Goal: Task Accomplishment & Management: Manage account settings

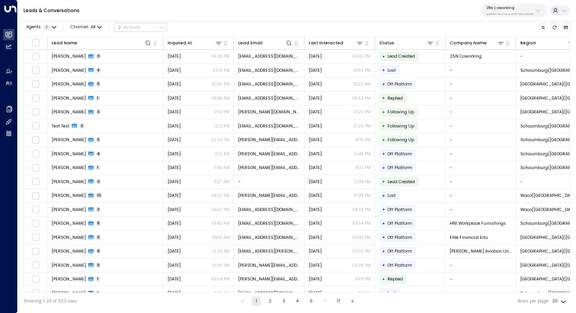
click at [521, 13] on p "3b9800f4-81ca-4ec0-8758-72fbe4763f36" at bounding box center [509, 14] width 47 height 3
type input "****"
click at [499, 56] on span "ID: b4f09b35-6698-4786-bcde-ffeb9f535e2f" at bounding box center [524, 56] width 81 height 5
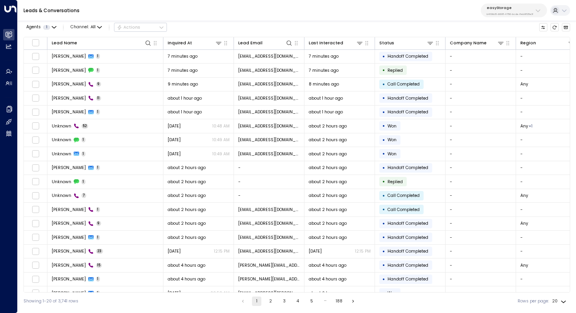
click at [521, 10] on div "easyStorage b4f09b35-6698-4786-bcde-ffeb9f535e2f" at bounding box center [510, 10] width 47 height 10
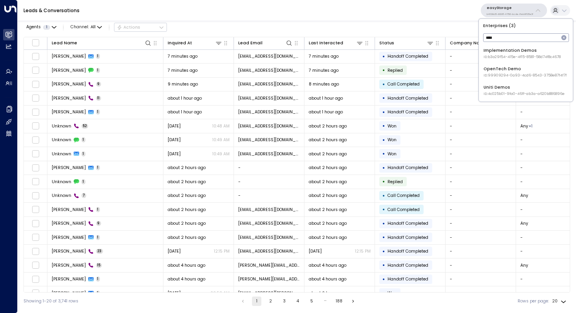
type input "****"
click at [515, 85] on div "Uniti Demos ID: 4c025b01-9fa0-46ff-ab3a-a620b886896e" at bounding box center [524, 90] width 81 height 12
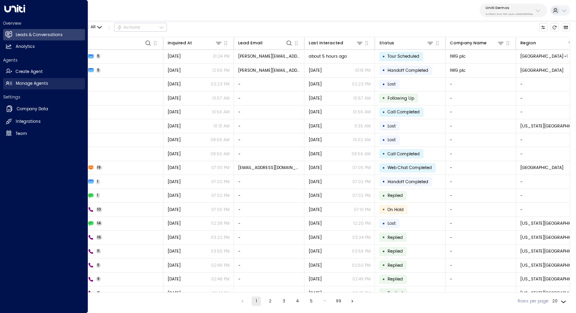
click at [27, 87] on h2 "Manage Agents" at bounding box center [32, 83] width 33 height 6
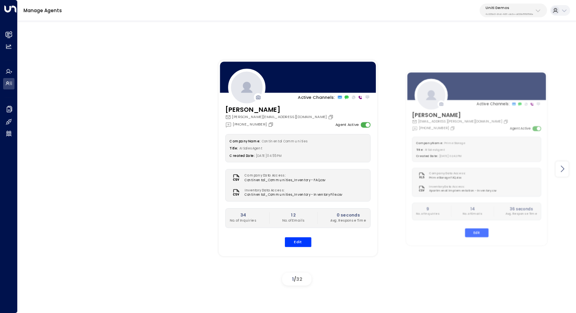
click at [565, 170] on icon at bounding box center [562, 168] width 9 height 9
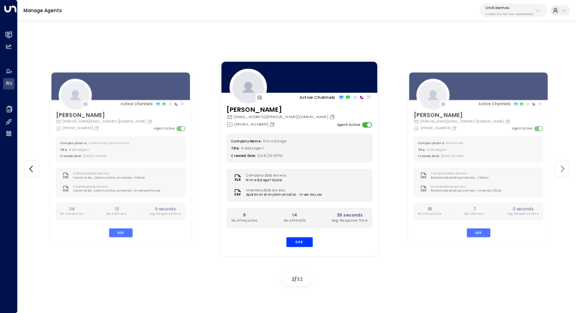
click at [565, 170] on icon at bounding box center [562, 168] width 9 height 9
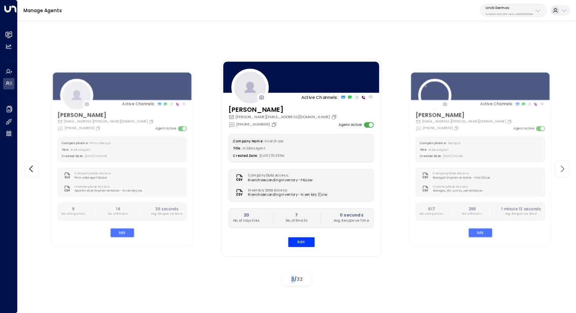
click at [565, 170] on icon at bounding box center [562, 168] width 9 height 9
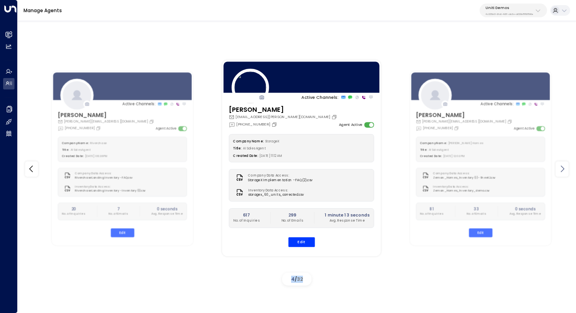
click at [565, 170] on icon at bounding box center [562, 168] width 9 height 9
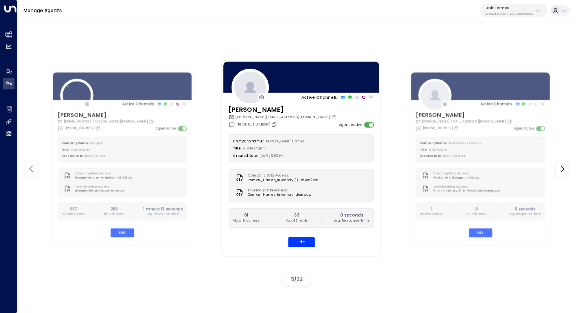
click at [31, 172] on icon at bounding box center [31, 168] width 9 height 9
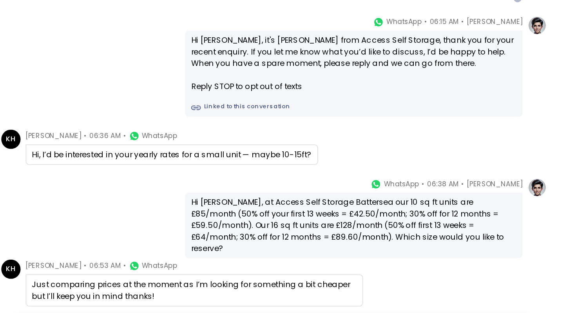
scroll to position [472, 0]
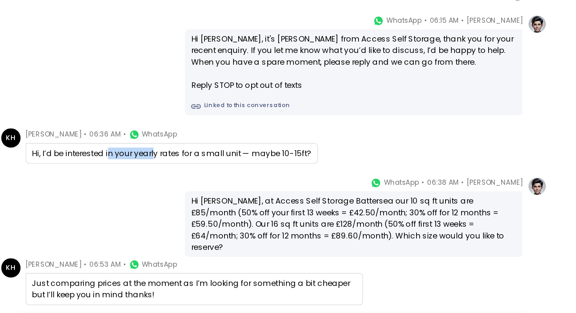
drag, startPoint x: 246, startPoint y: 165, endPoint x: 273, endPoint y: 165, distance: 26.7
click at [273, 168] on div "Hi, I’d be interested in your yearly rates for a small unit — maybe 10-15ft?" at bounding box center [285, 171] width 171 height 7
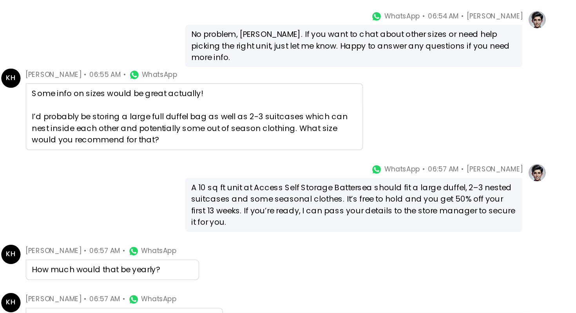
scroll to position [664, 0]
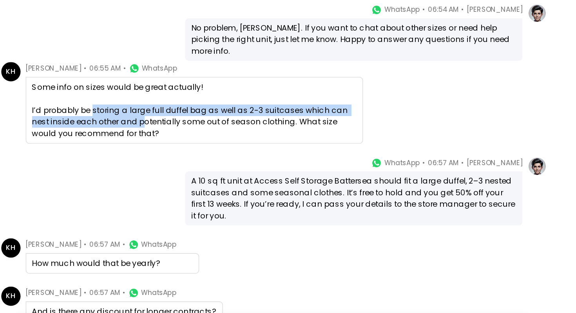
drag, startPoint x: 236, startPoint y: 135, endPoint x: 254, endPoint y: 141, distance: 19.3
click at [254, 141] on div "Some info on sizes would be great actually! I’d probably be storing a large ful…" at bounding box center [299, 145] width 198 height 35
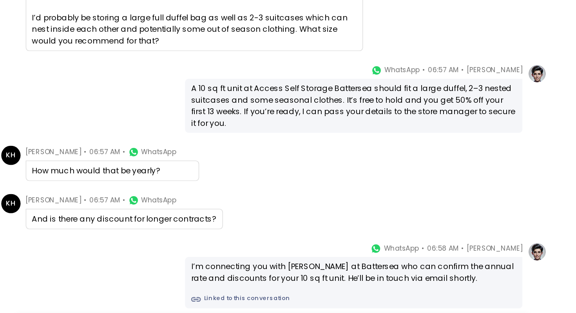
scroll to position [731, 0]
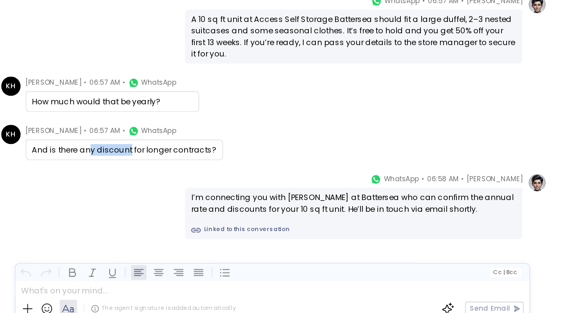
drag, startPoint x: 234, startPoint y: 191, endPoint x: 258, endPoint y: 191, distance: 23.1
click at [258, 197] on div "And is there any discount for longer contracts?" at bounding box center [256, 200] width 113 height 7
drag, startPoint x: 273, startPoint y: 191, endPoint x: 262, endPoint y: 191, distance: 11.4
click at [262, 197] on div "And is there any discount for longer contracts?" at bounding box center [256, 200] width 113 height 7
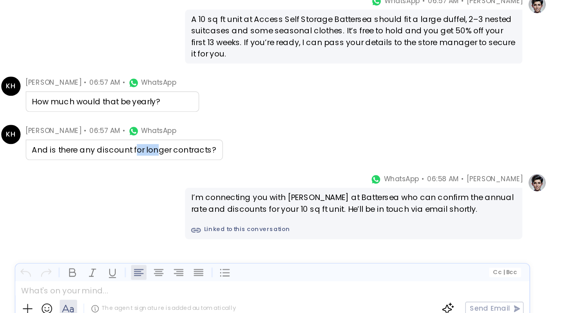
click at [262, 197] on div "And is there any discount for longer contracts?" at bounding box center [256, 200] width 113 height 7
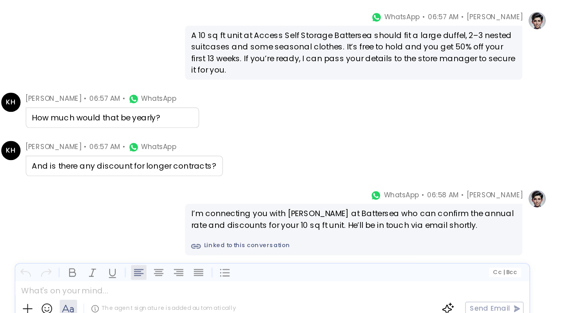
scroll to position [720, 0]
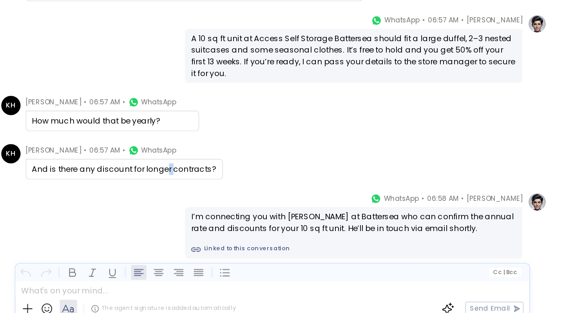
click at [284, 209] on div "And is there any discount for longer contracts?" at bounding box center [256, 212] width 113 height 7
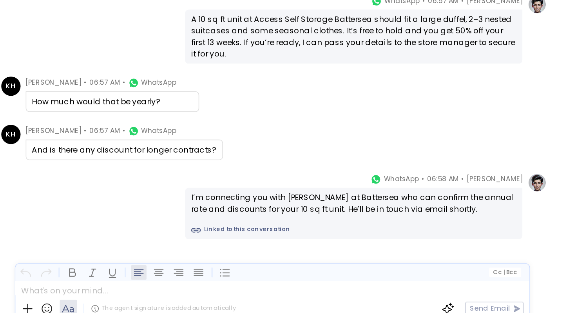
scroll to position [731, 0]
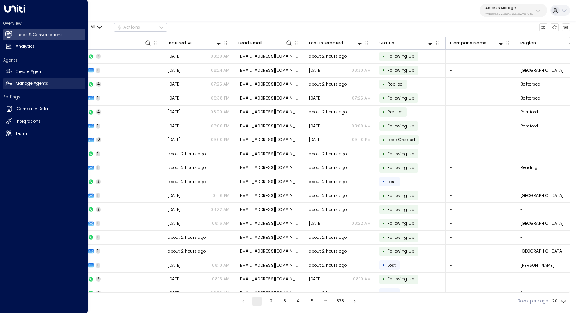
click at [27, 82] on h2 "Manage Agents" at bounding box center [32, 83] width 33 height 6
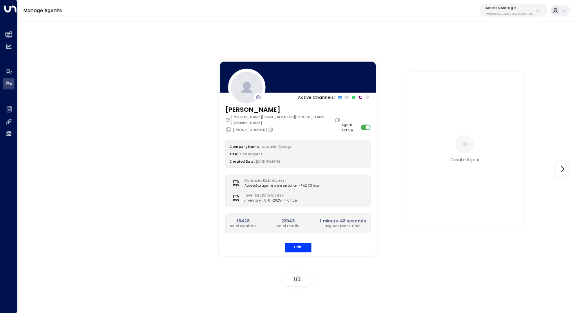
click at [528, 13] on p "17248963-7bae-4f68-a6e0-04e589c1c15e" at bounding box center [510, 14] width 48 height 3
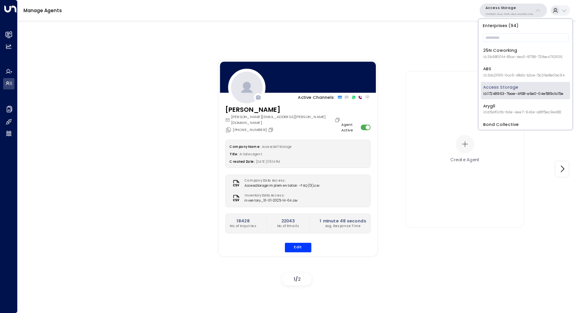
click at [528, 13] on p "17248963-7bae-4f68-a6e0-04e589c1c15e" at bounding box center [510, 14] width 48 height 3
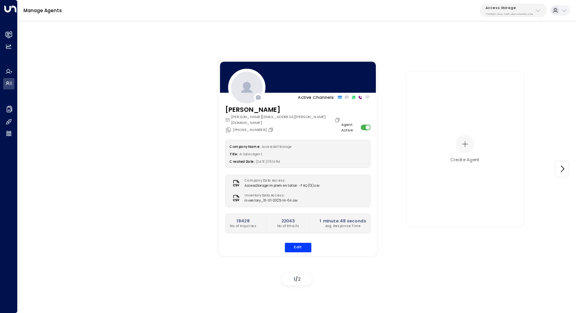
click at [528, 13] on p "17248963-7bae-4f68-a6e0-04e589c1c15e" at bounding box center [510, 14] width 48 height 3
type input "****"
click at [501, 53] on div "easyStorage ID: b4f09b35-6698-4786-bcde-ffeb9f535e2f" at bounding box center [523, 53] width 81 height 12
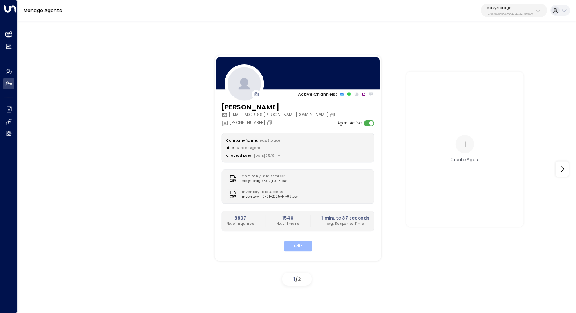
click at [302, 247] on button "Edit" at bounding box center [298, 246] width 28 height 10
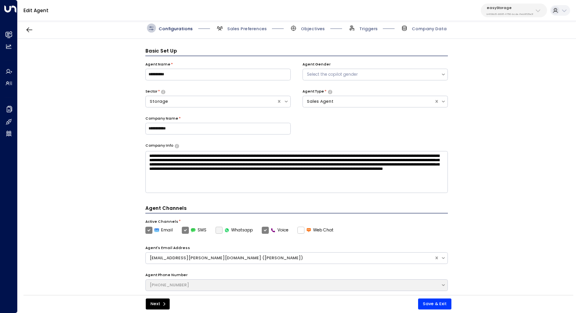
scroll to position [9, 0]
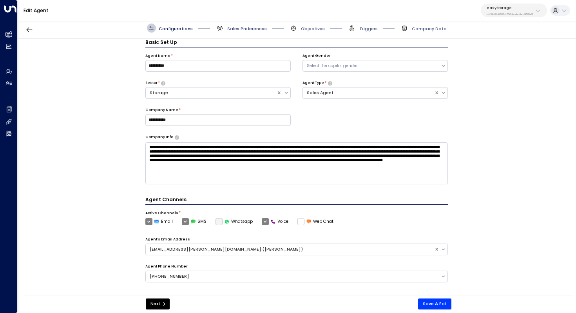
click at [250, 28] on span "Sales Preferences" at bounding box center [247, 29] width 40 height 6
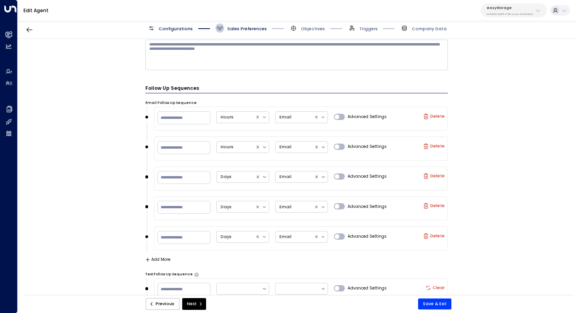
scroll to position [607, 0]
